Goal: Find specific page/section: Find specific page/section

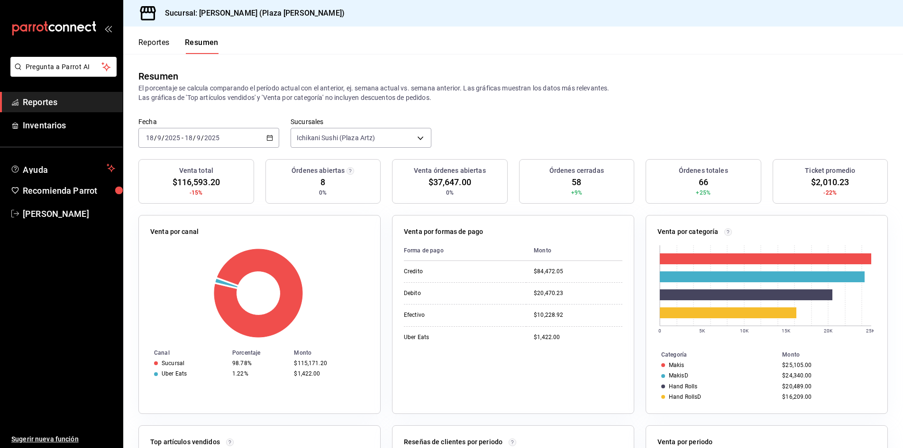
click at [40, 105] on span "Reportes" at bounding box center [69, 102] width 92 height 13
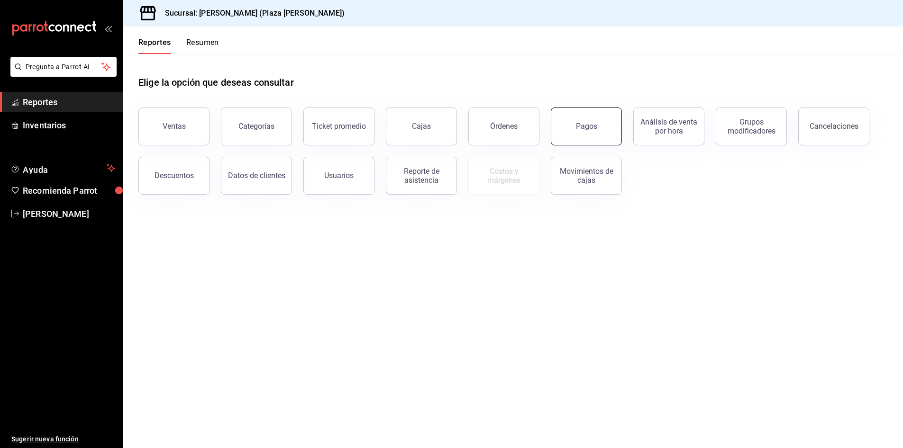
click at [583, 125] on div "Pagos" at bounding box center [586, 126] width 21 height 9
